Goal: Transaction & Acquisition: Purchase product/service

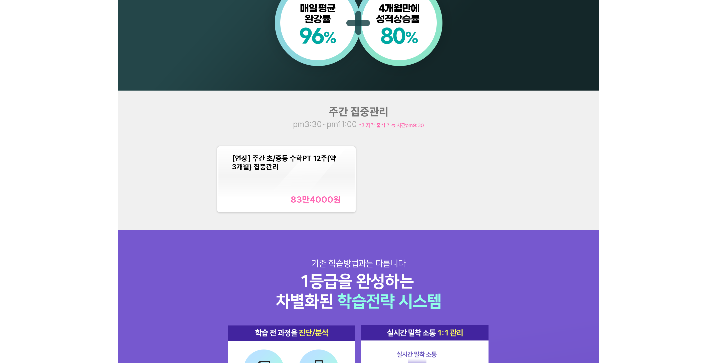
scroll to position [551, 0]
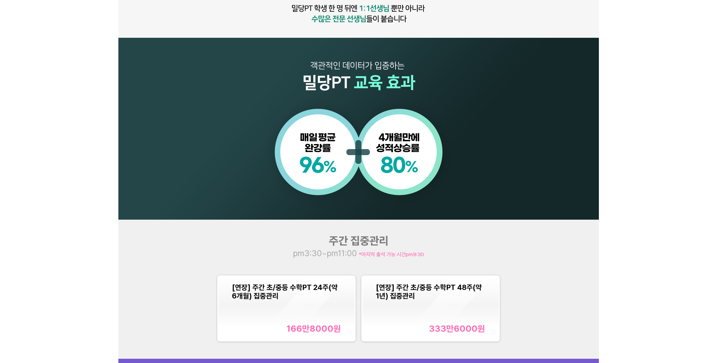
scroll to position [501, 0]
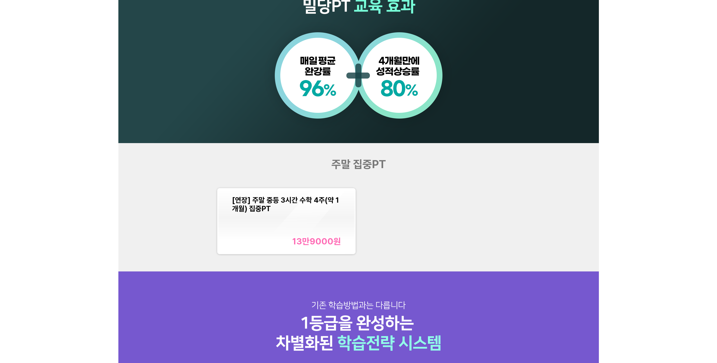
scroll to position [551, 0]
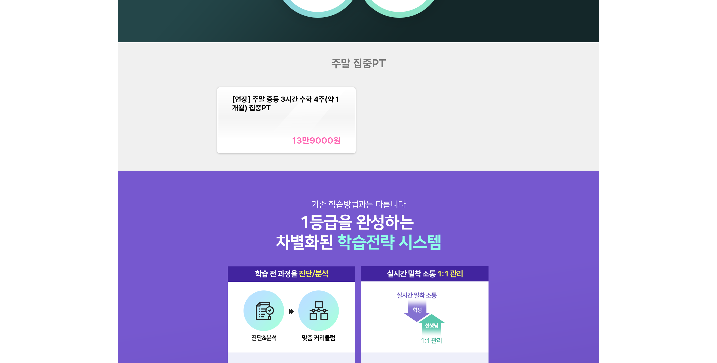
scroll to position [601, 0]
